Goal: Register for event/course

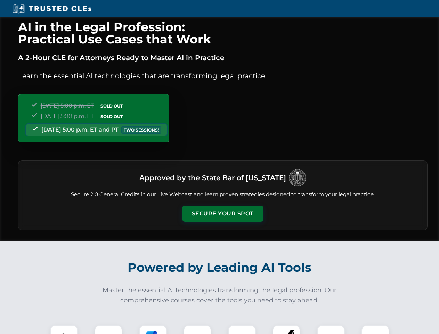
click at [222, 213] on button "Secure Your Spot" at bounding box center [222, 213] width 81 height 16
click at [64, 329] on img at bounding box center [64, 338] width 20 height 20
